Goal: Information Seeking & Learning: Learn about a topic

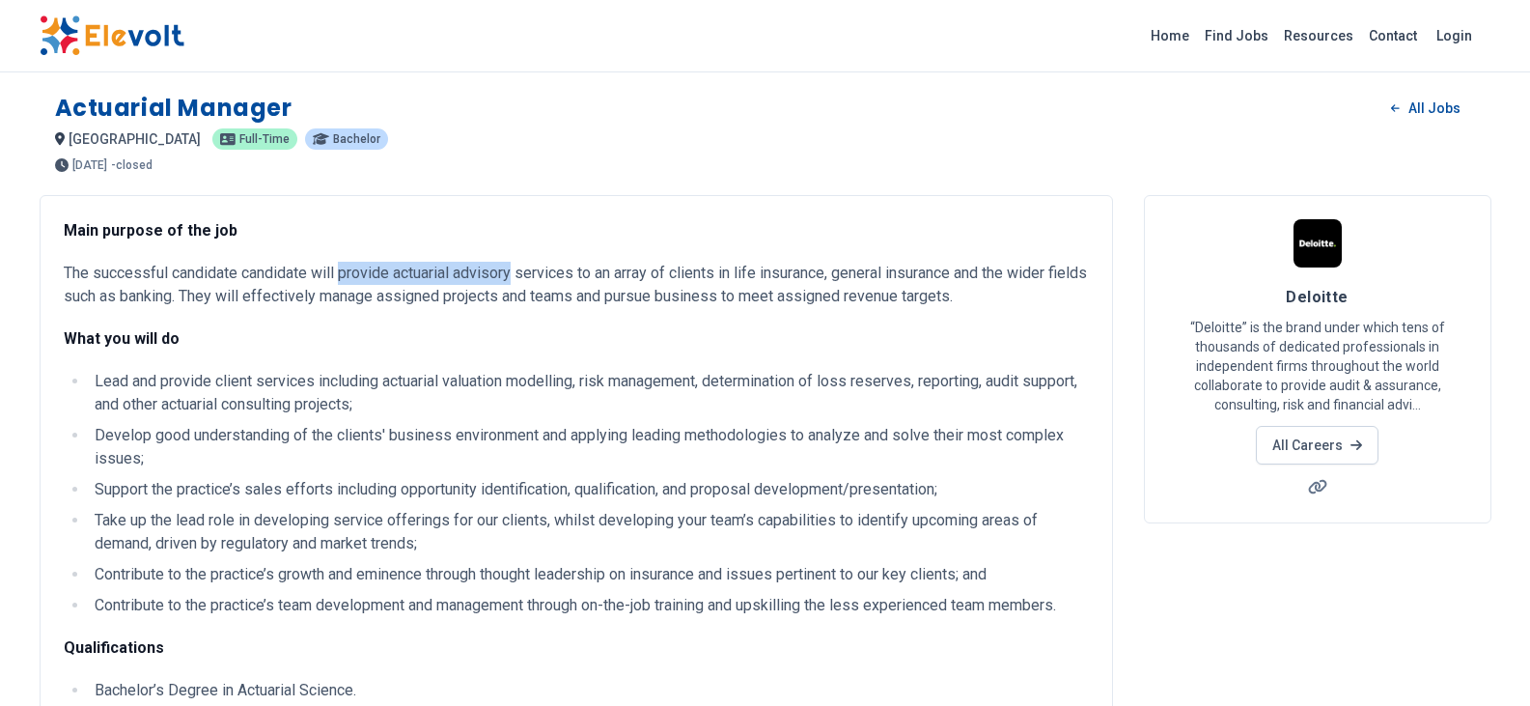
drag, startPoint x: 341, startPoint y: 270, endPoint x: 515, endPoint y: 271, distance: 173.8
click at [515, 271] on p "The successful candidate candidate will provide actuarial advisory services to …" at bounding box center [576, 285] width 1025 height 46
copy p "provide actuarial advisory"
click at [515, 284] on p "The successful candidate candidate will provide actuarial advisory services to …" at bounding box center [576, 285] width 1025 height 46
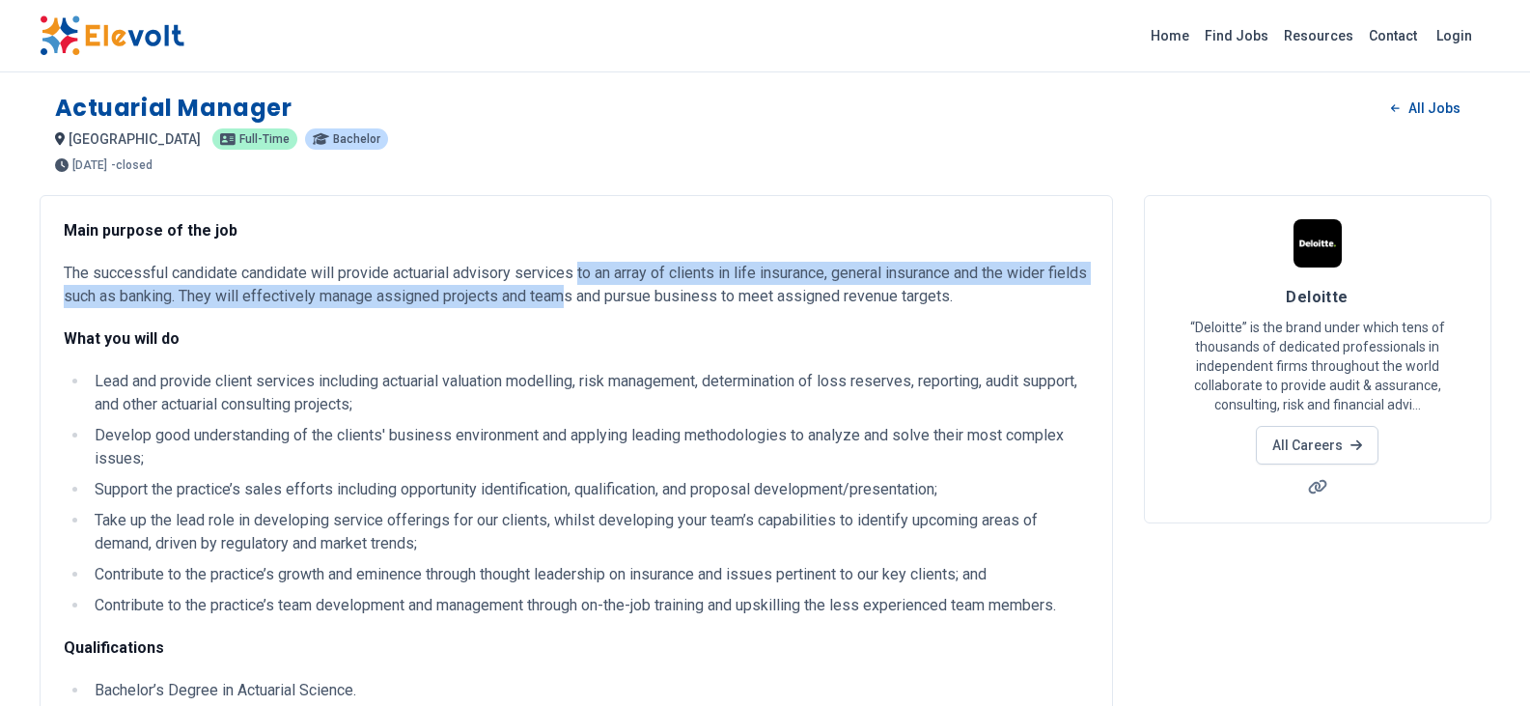
drag, startPoint x: 580, startPoint y: 274, endPoint x: 606, endPoint y: 297, distance: 34.9
click at [606, 297] on p "The successful candidate candidate will provide actuarial advisory services to …" at bounding box center [576, 285] width 1025 height 46
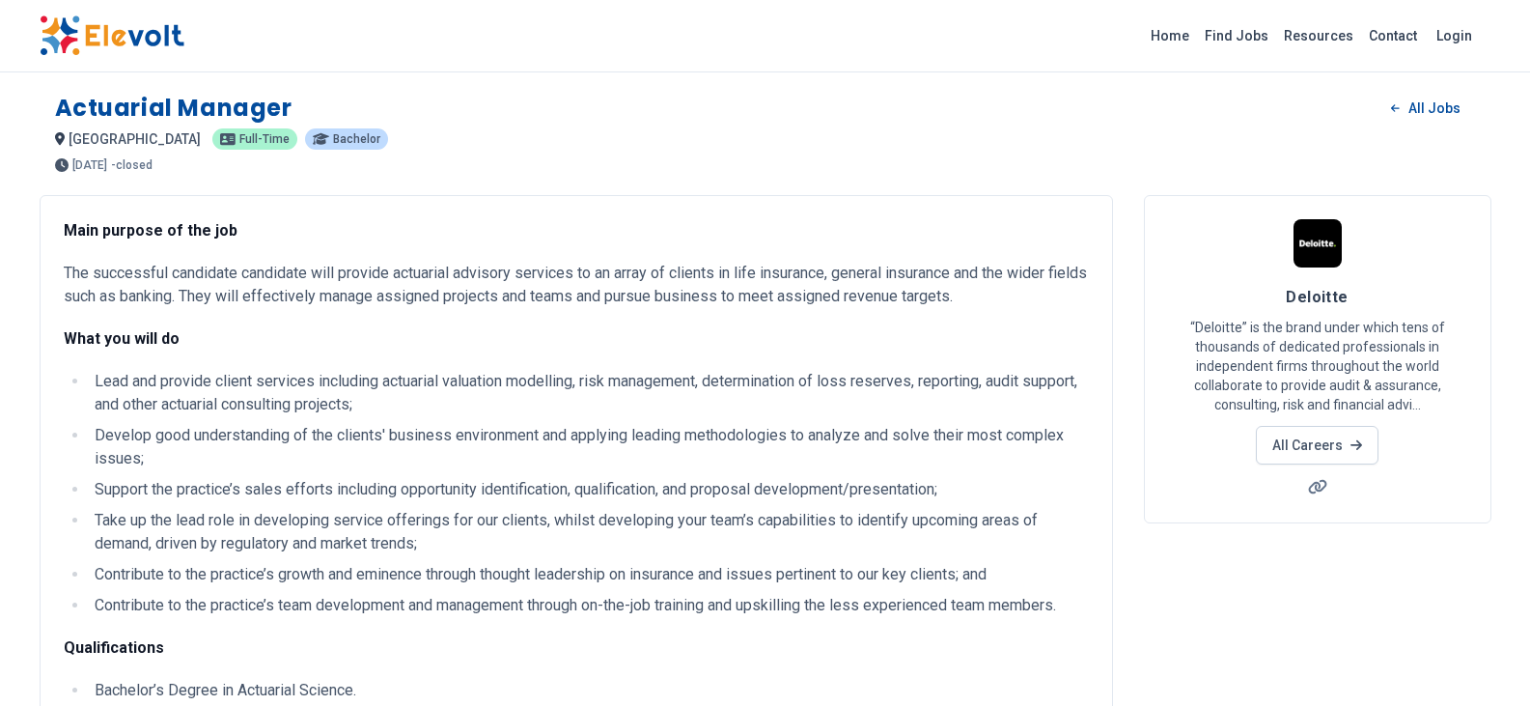
click at [689, 374] on li "Lead and provide client services including actuarial valuation modelling, risk …" at bounding box center [589, 393] width 1000 height 46
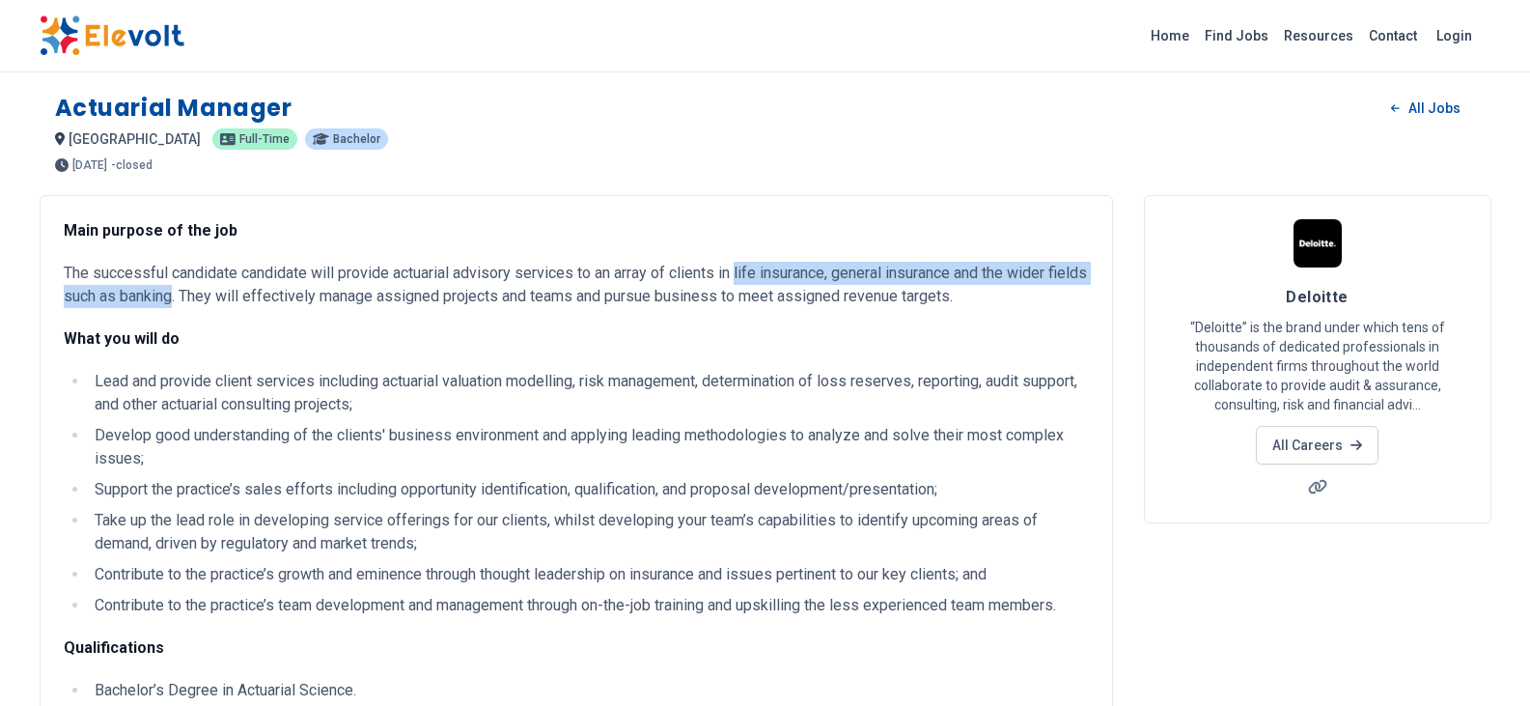
drag, startPoint x: 740, startPoint y: 269, endPoint x: 214, endPoint y: 297, distance: 526.0
click at [214, 297] on p "The successful candidate candidate will provide actuarial advisory services to …" at bounding box center [576, 285] width 1025 height 46
copy p "life insurance, general insurance and the wider fields such as banking"
click at [1345, 444] on link "All Careers" at bounding box center [1317, 445] width 123 height 39
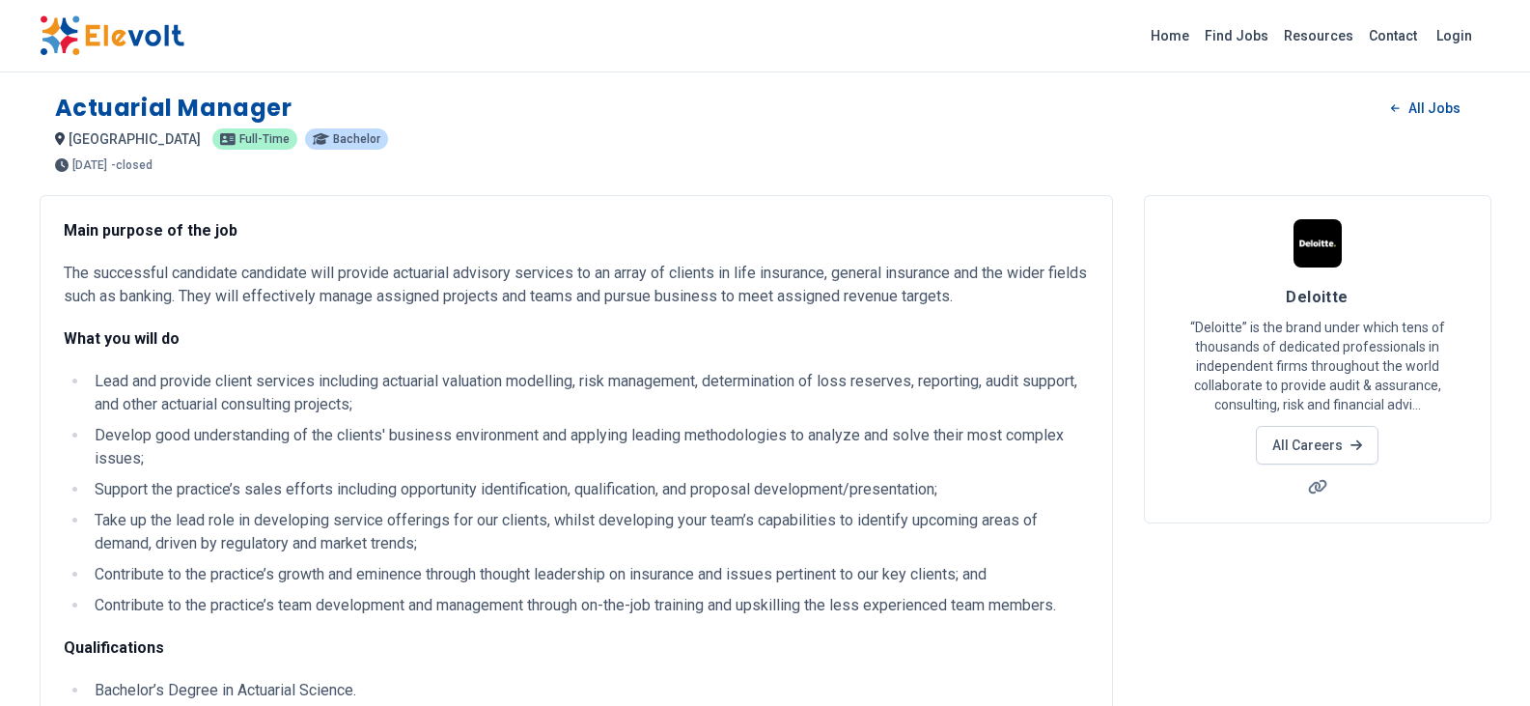
click at [427, 292] on p "The successful candidate candidate will provide actuarial advisory services to …" at bounding box center [576, 285] width 1025 height 46
click at [546, 296] on p "The successful candidate candidate will provide actuarial advisory services to …" at bounding box center [576, 285] width 1025 height 46
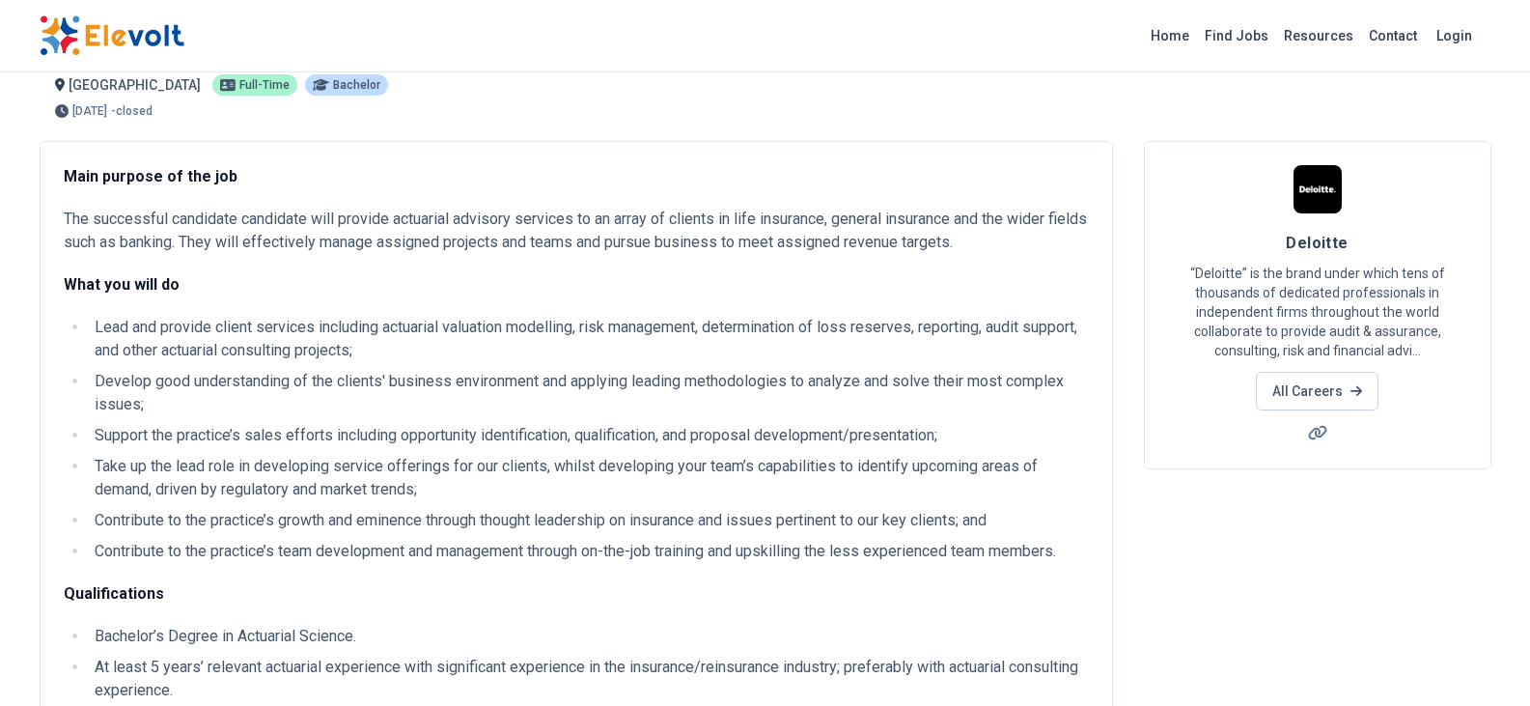
scroll to position [55, 0]
drag, startPoint x: 715, startPoint y: 521, endPoint x: 973, endPoint y: 511, distance: 258.0
click at [973, 511] on li "Contribute to the practice’s growth and eminence through thought leadership on …" at bounding box center [589, 519] width 1000 height 23
click at [406, 543] on li "Contribute to the practice’s team development and management through on-the-job…" at bounding box center [589, 550] width 1000 height 23
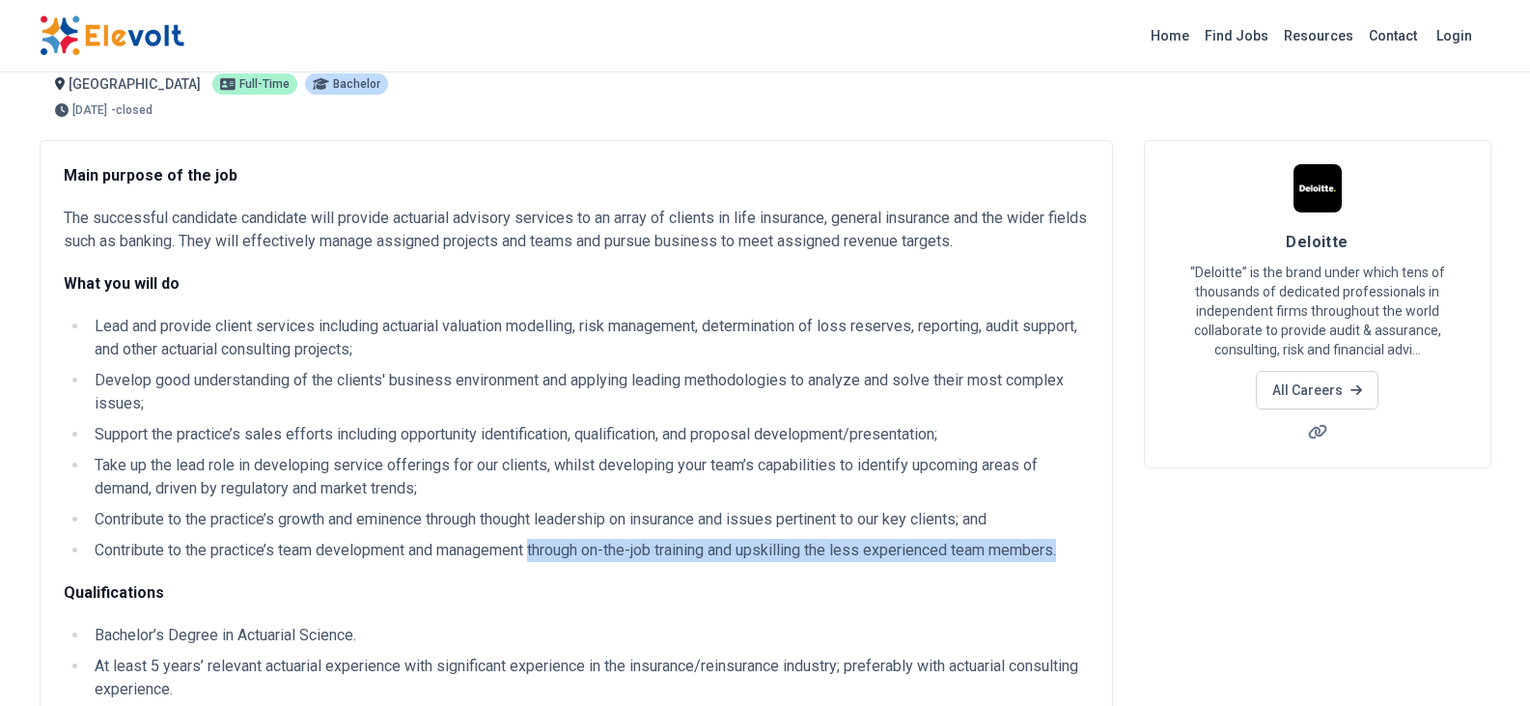
drag, startPoint x: 537, startPoint y: 544, endPoint x: 1074, endPoint y: 539, distance: 536.9
click at [1074, 539] on li "Contribute to the practice’s team development and management through on-the-job…" at bounding box center [589, 550] width 1000 height 23
copy li "through on-the-job training and upskilling the less experienced team members."
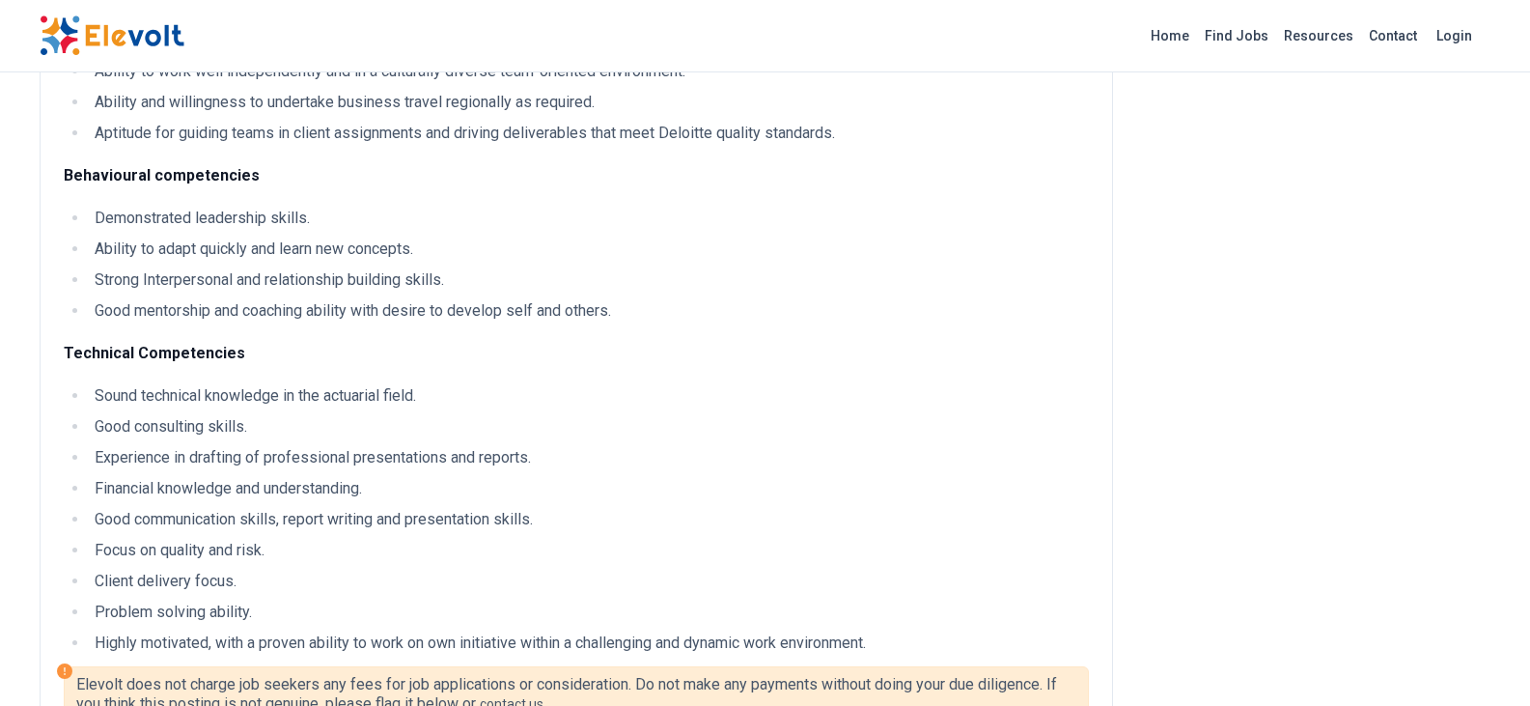
scroll to position [799, 0]
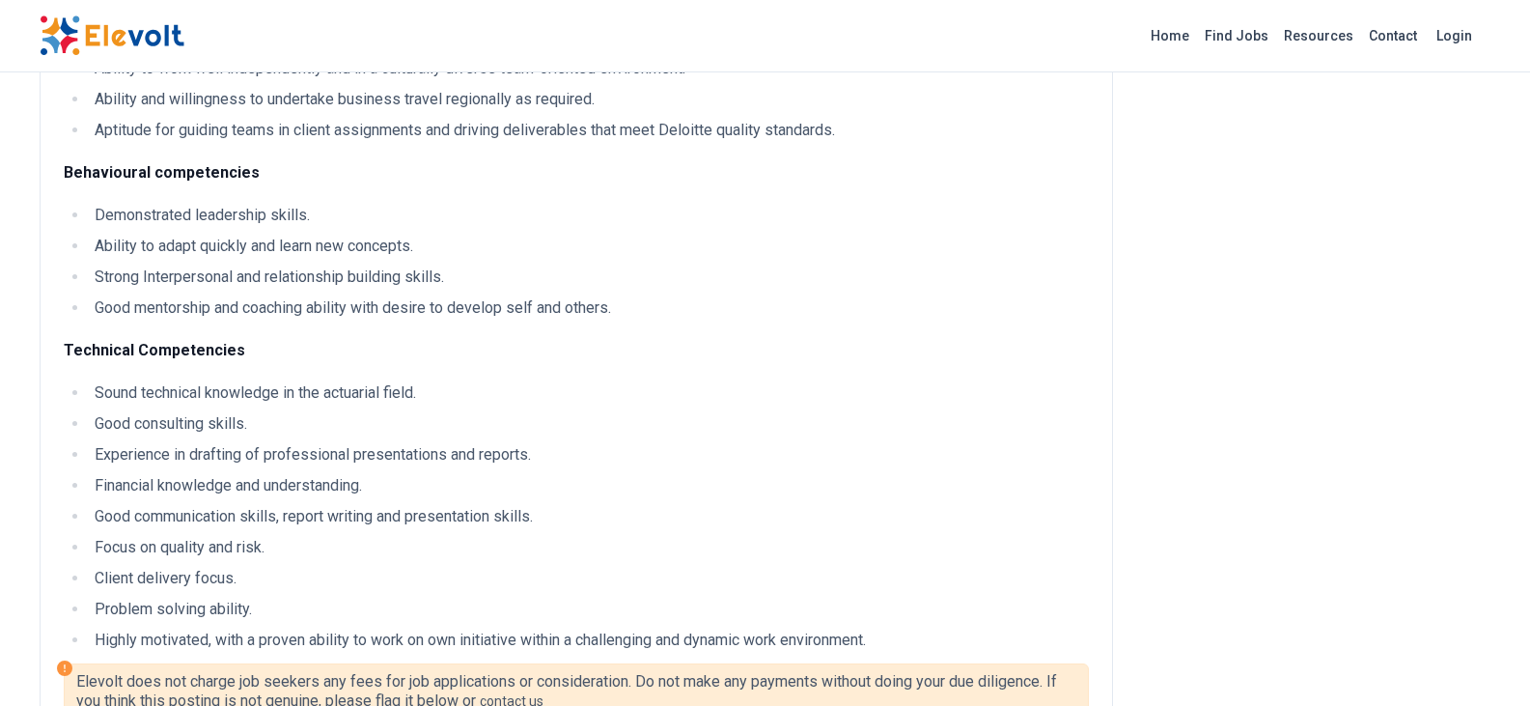
click at [254, 575] on li "Client delivery focus." at bounding box center [589, 578] width 1000 height 23
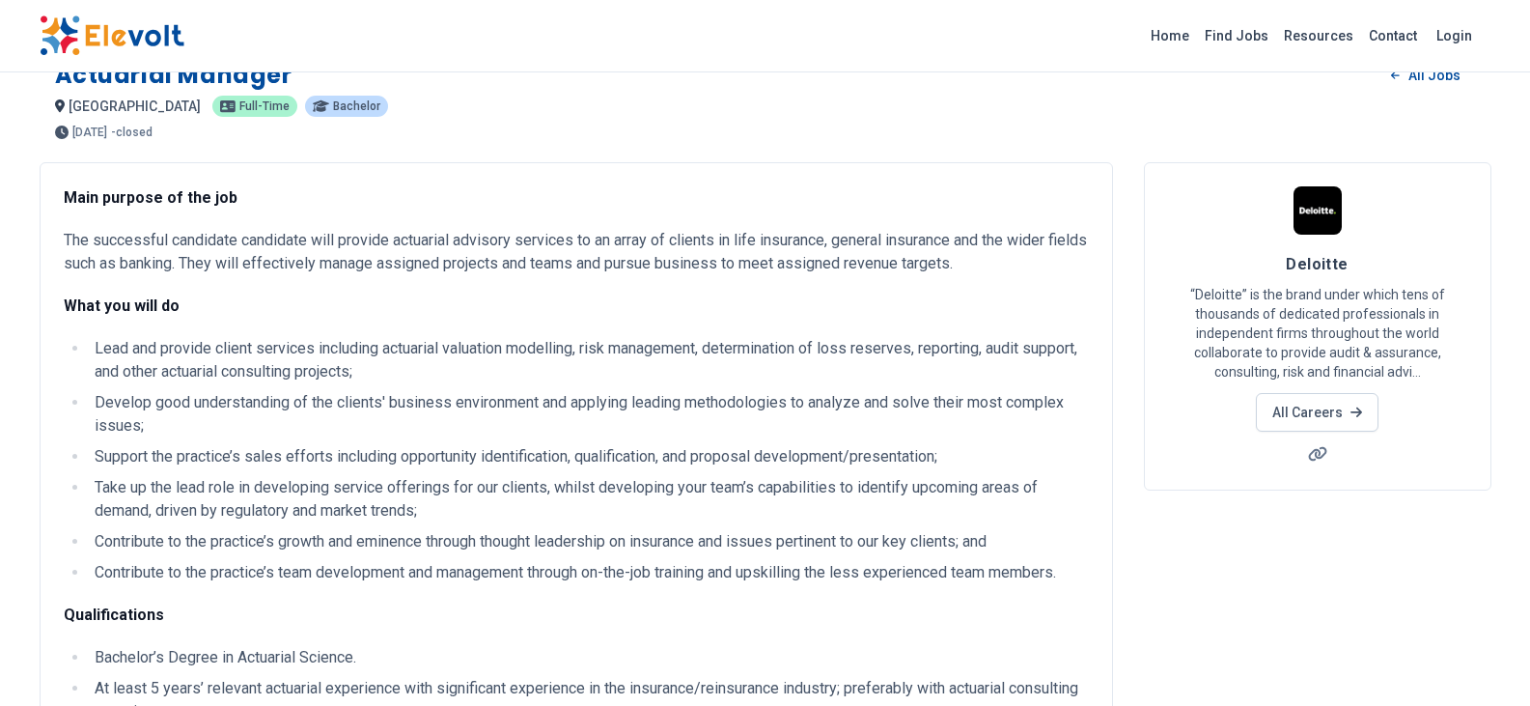
scroll to position [47, 0]
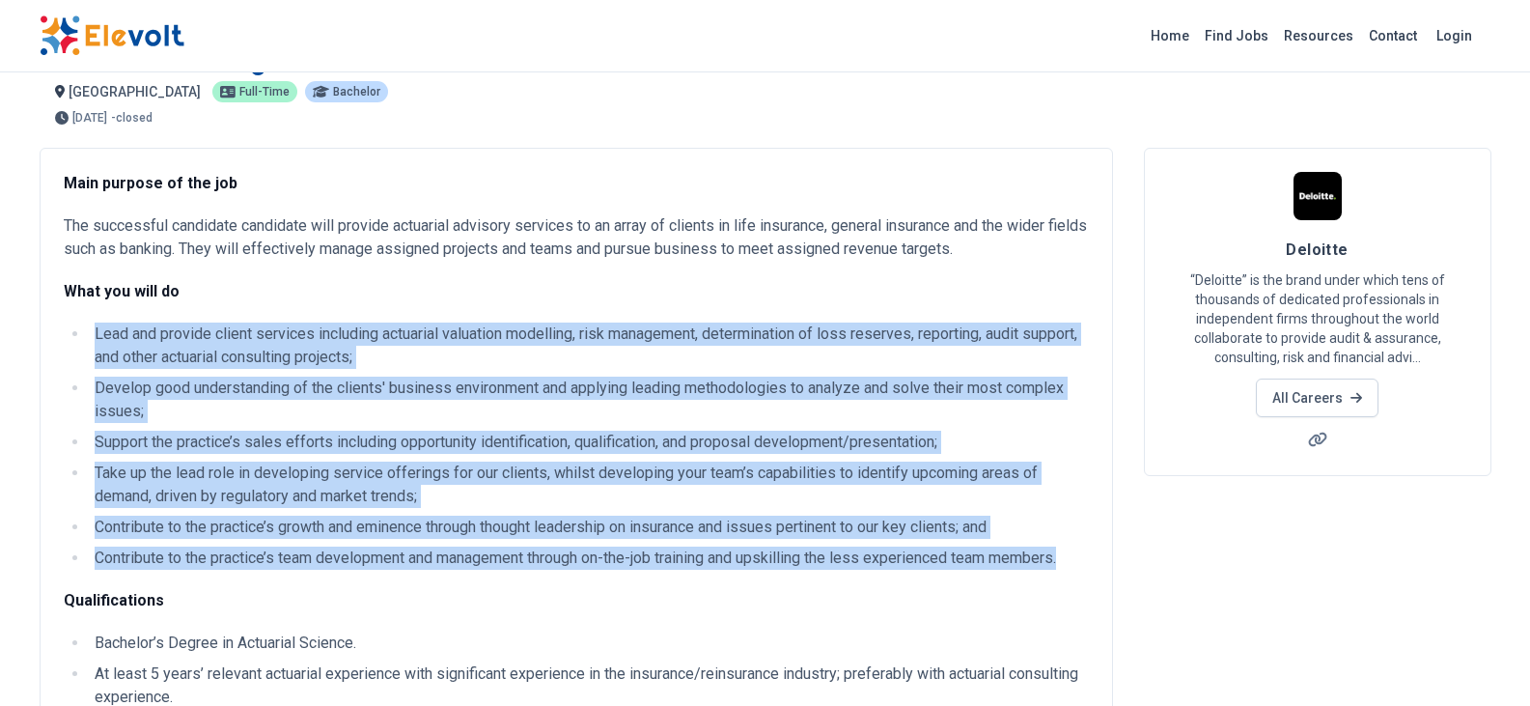
drag, startPoint x: 95, startPoint y: 332, endPoint x: 1119, endPoint y: 560, distance: 1049.5
copy ul "Lead and provide client services including actuarial valuation modelling, risk …"
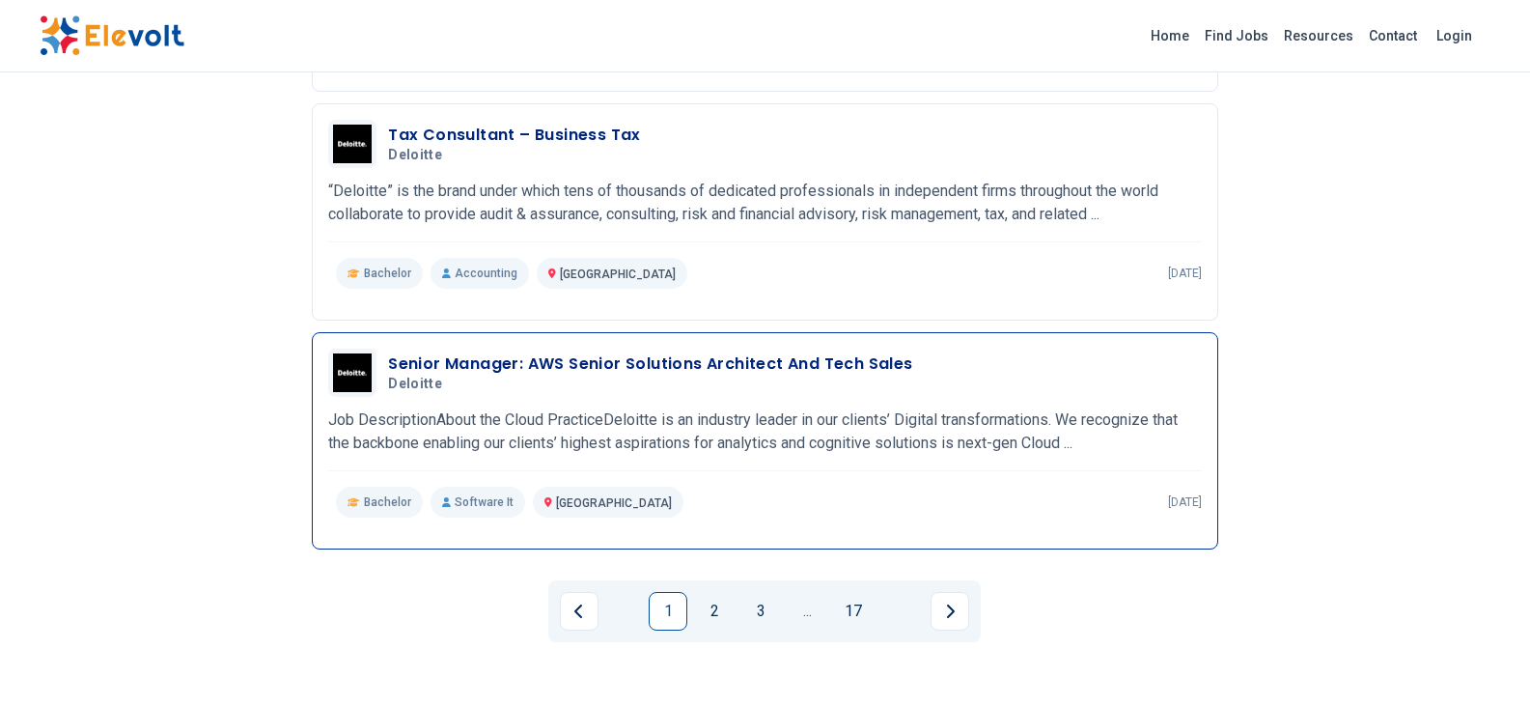
scroll to position [2060, 0]
